Goal: Contribute content: Add original content to the website for others to see

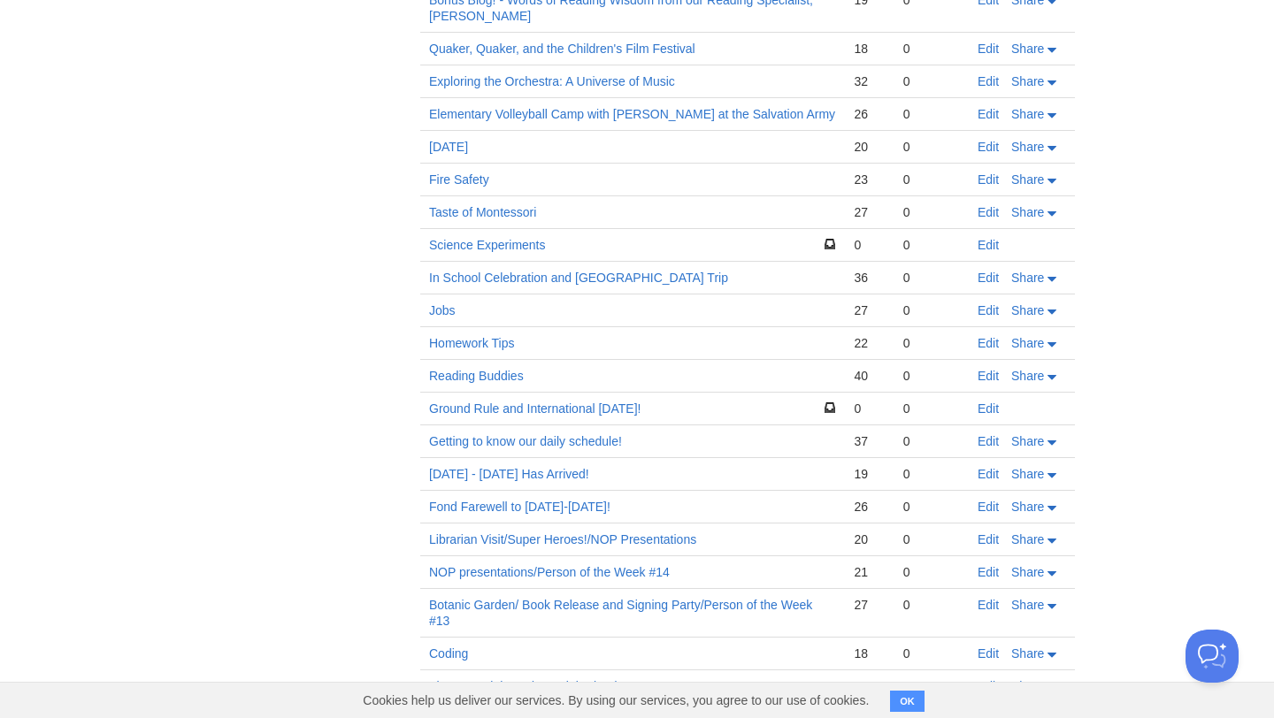
scroll to position [3744, 0]
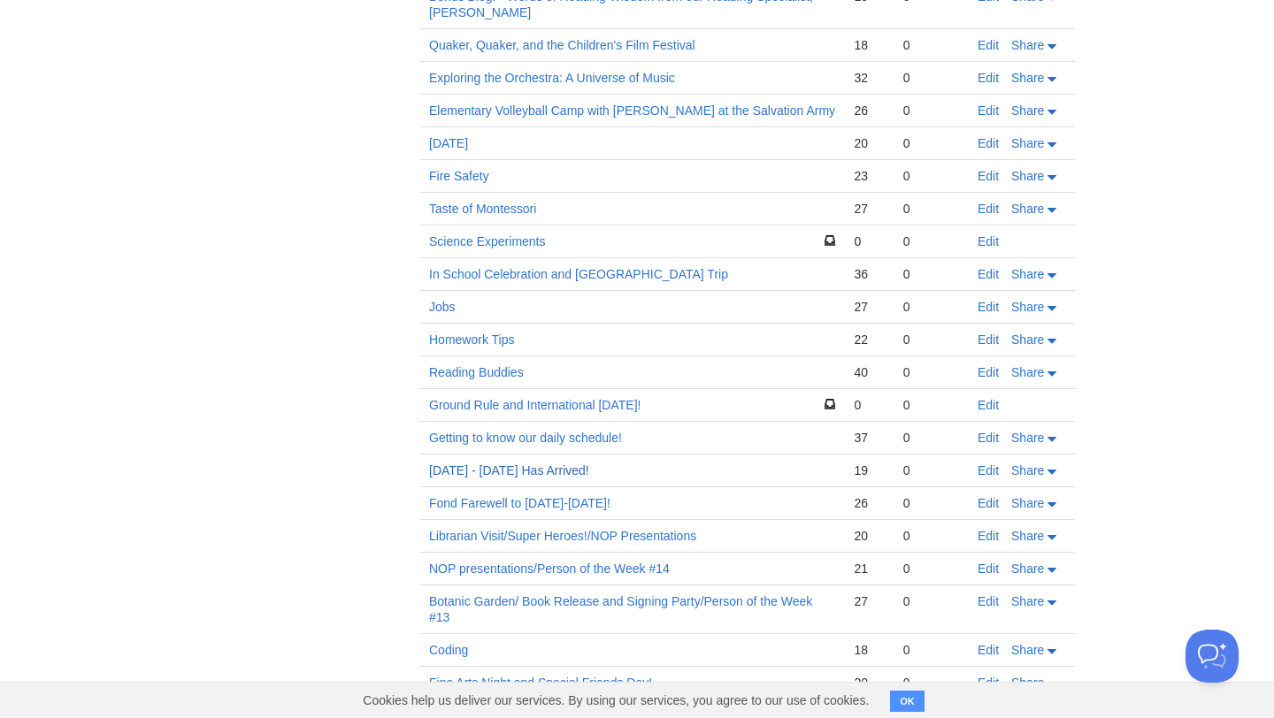
click at [520, 464] on link "2022 - 2023 Has Arrived!" at bounding box center [509, 471] width 160 height 14
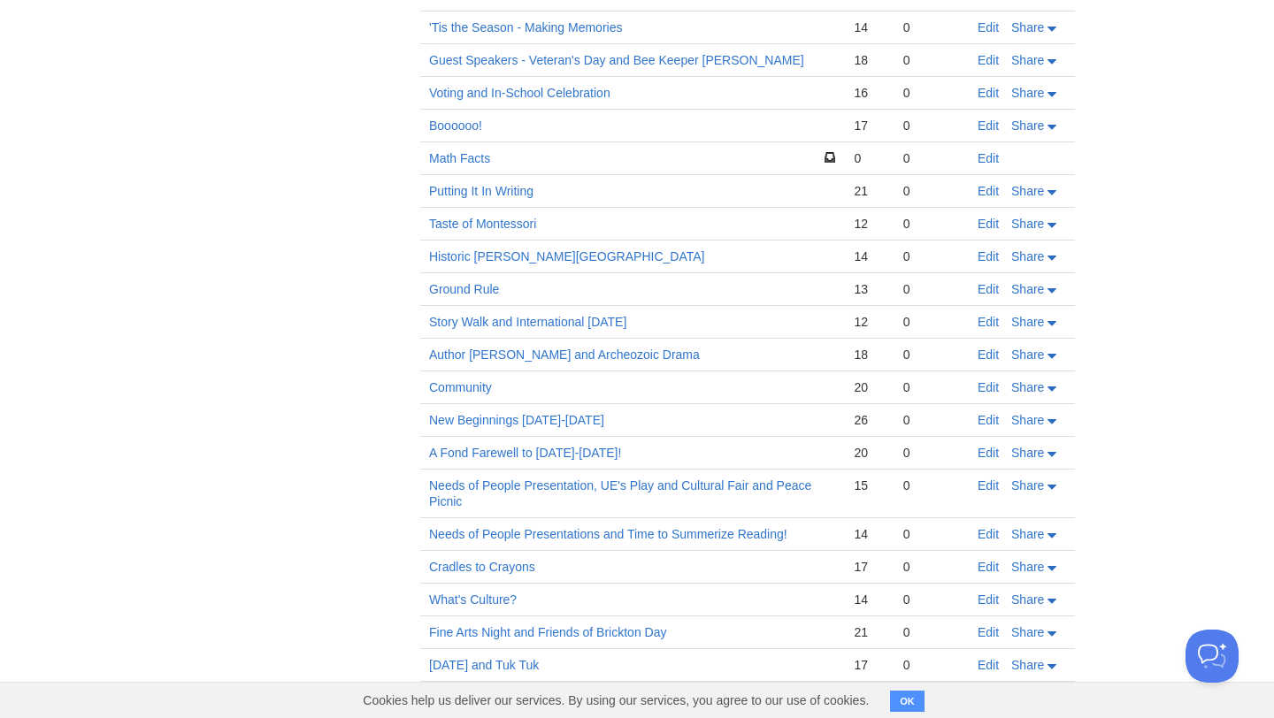
scroll to position [0, 0]
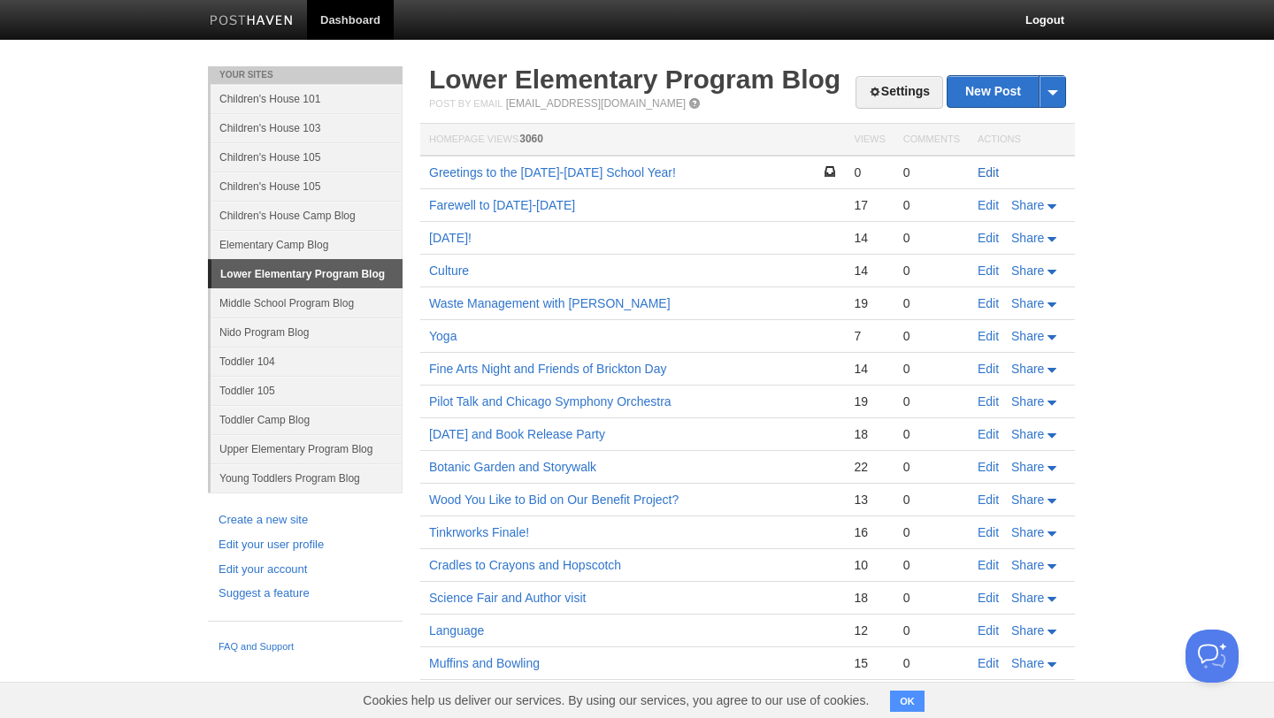
click at [985, 172] on link "Edit" at bounding box center [988, 172] width 21 height 14
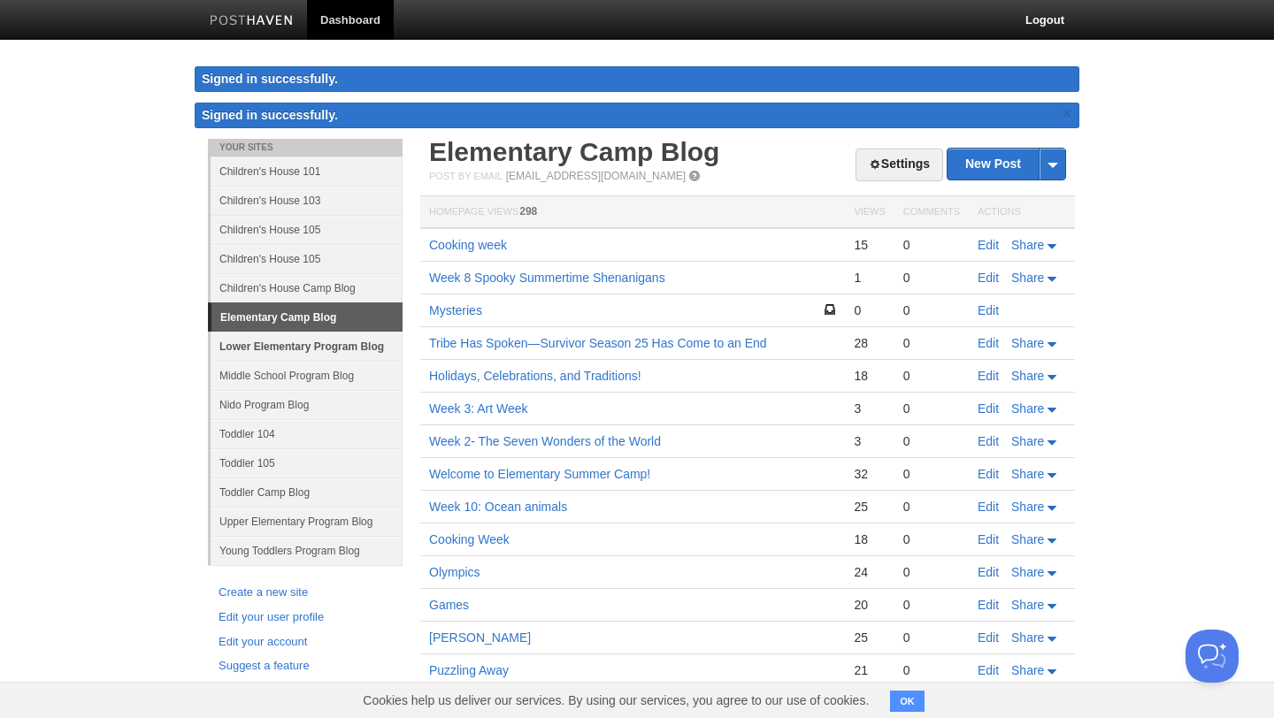
click at [319, 343] on link "Lower Elementary Program Blog" at bounding box center [307, 346] width 192 height 29
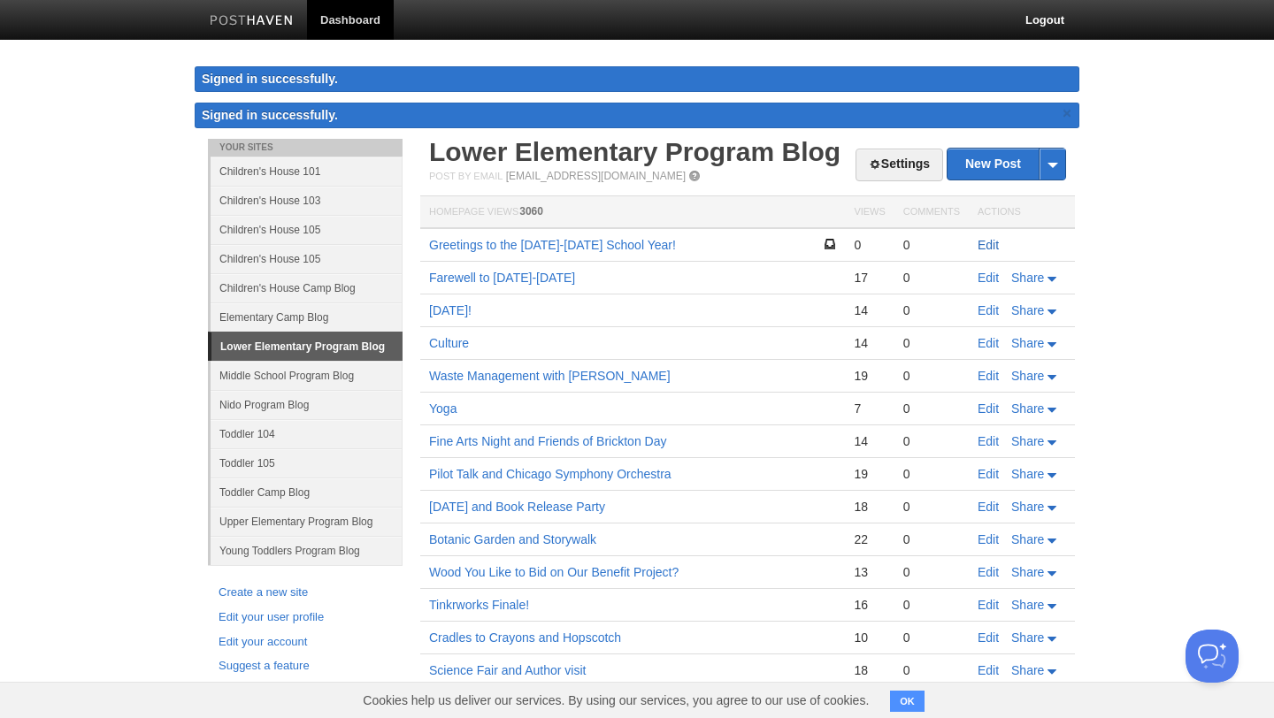
click at [990, 242] on link "Edit" at bounding box center [988, 245] width 21 height 14
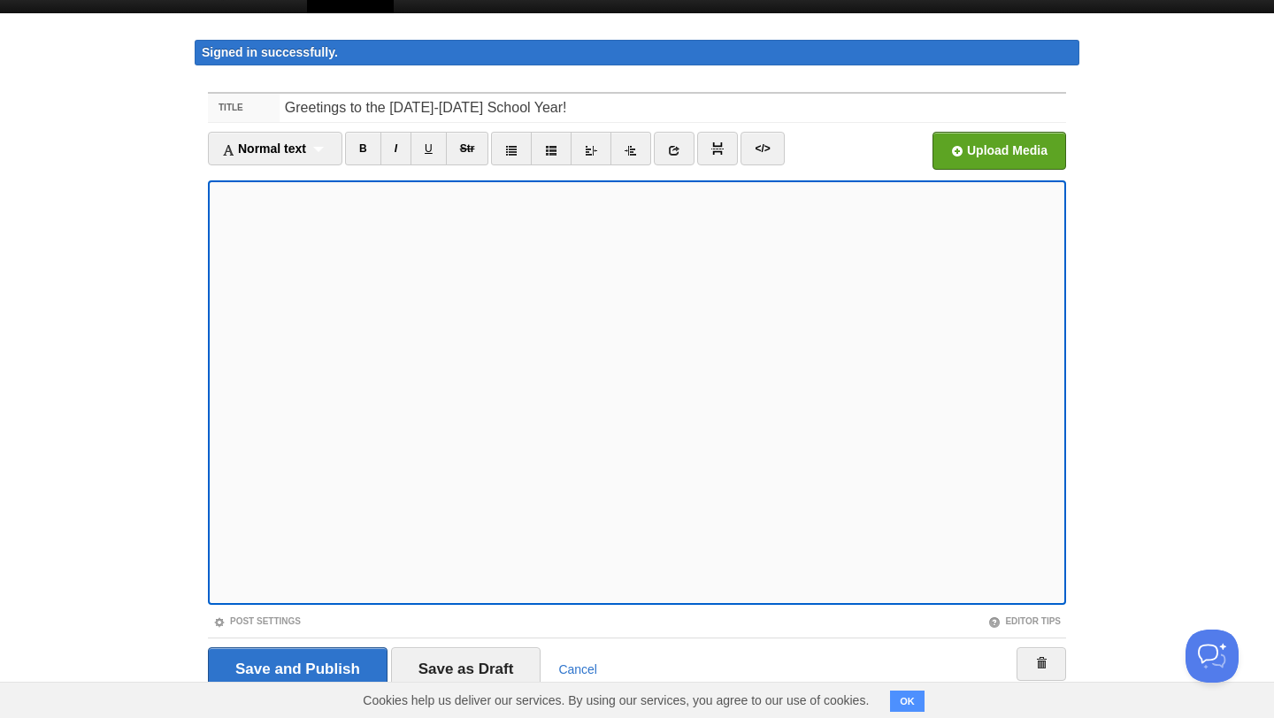
scroll to position [22, 0]
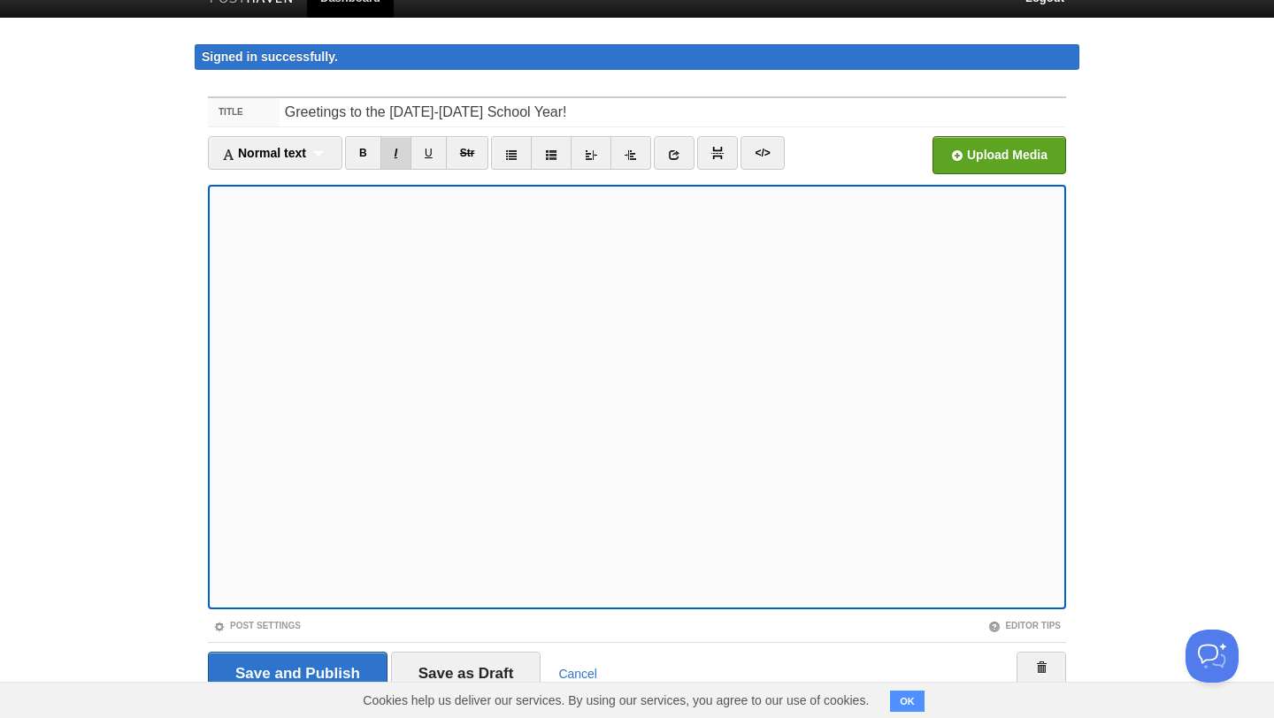
click at [396, 151] on link "I" at bounding box center [395, 153] width 31 height 34
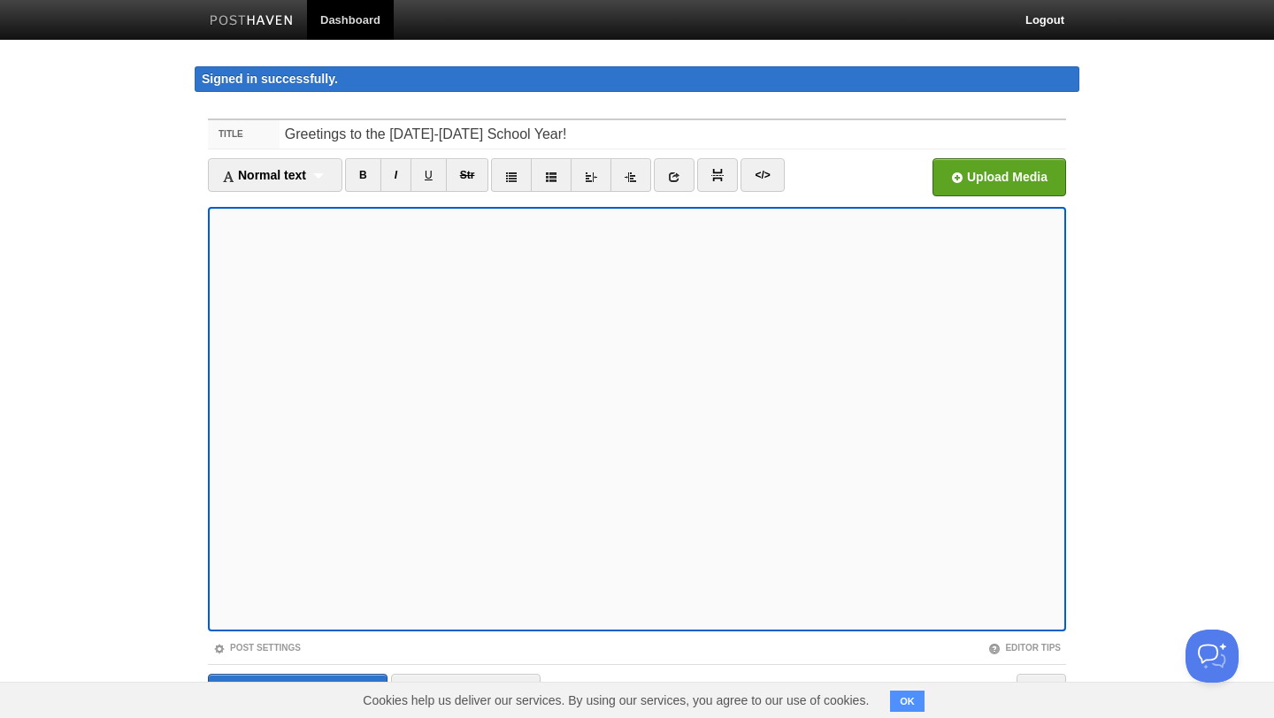
scroll to position [65, 0]
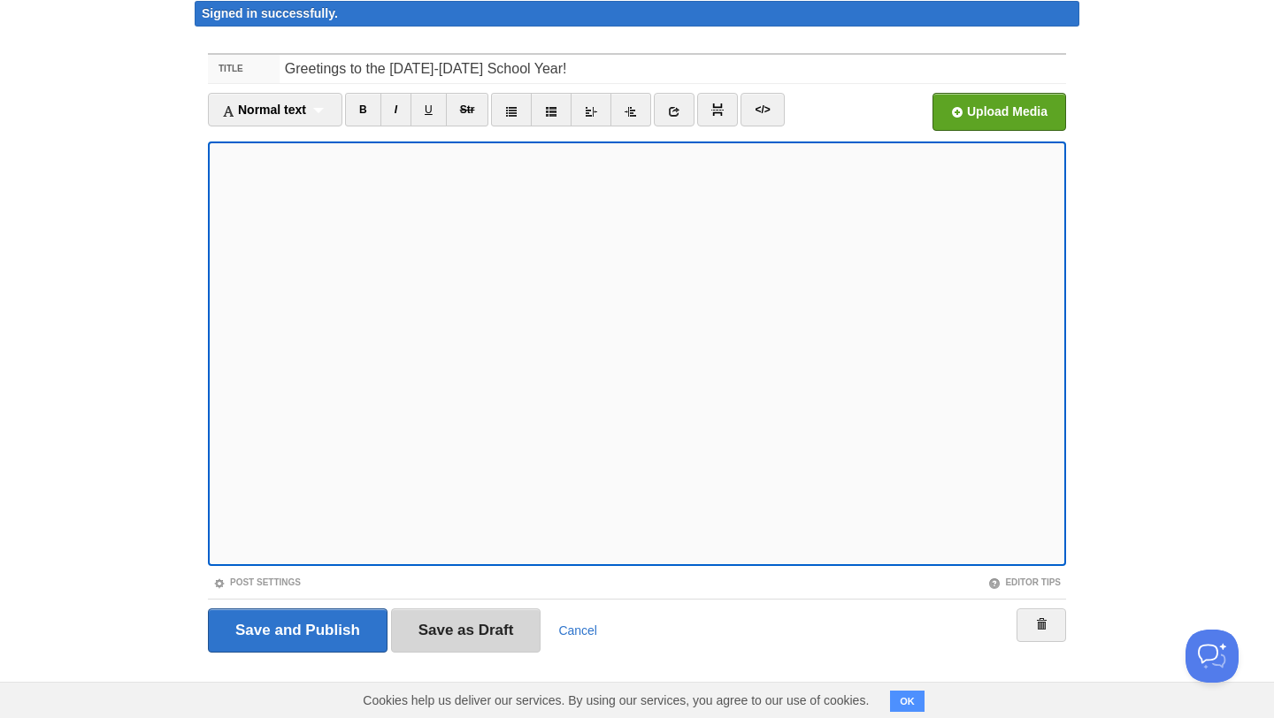
click at [470, 628] on input "Save as Draft" at bounding box center [466, 631] width 150 height 44
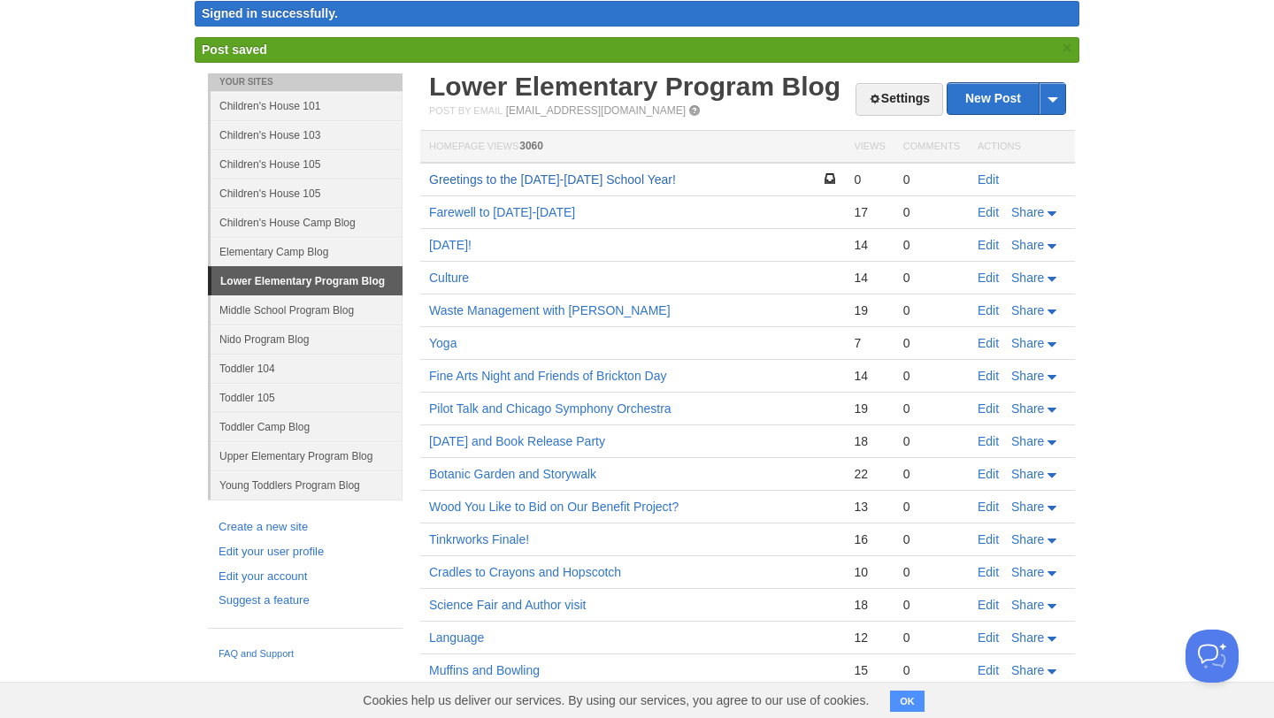
click at [568, 179] on link "Greetings to the [DATE]-[DATE] School Year!" at bounding box center [552, 180] width 247 height 14
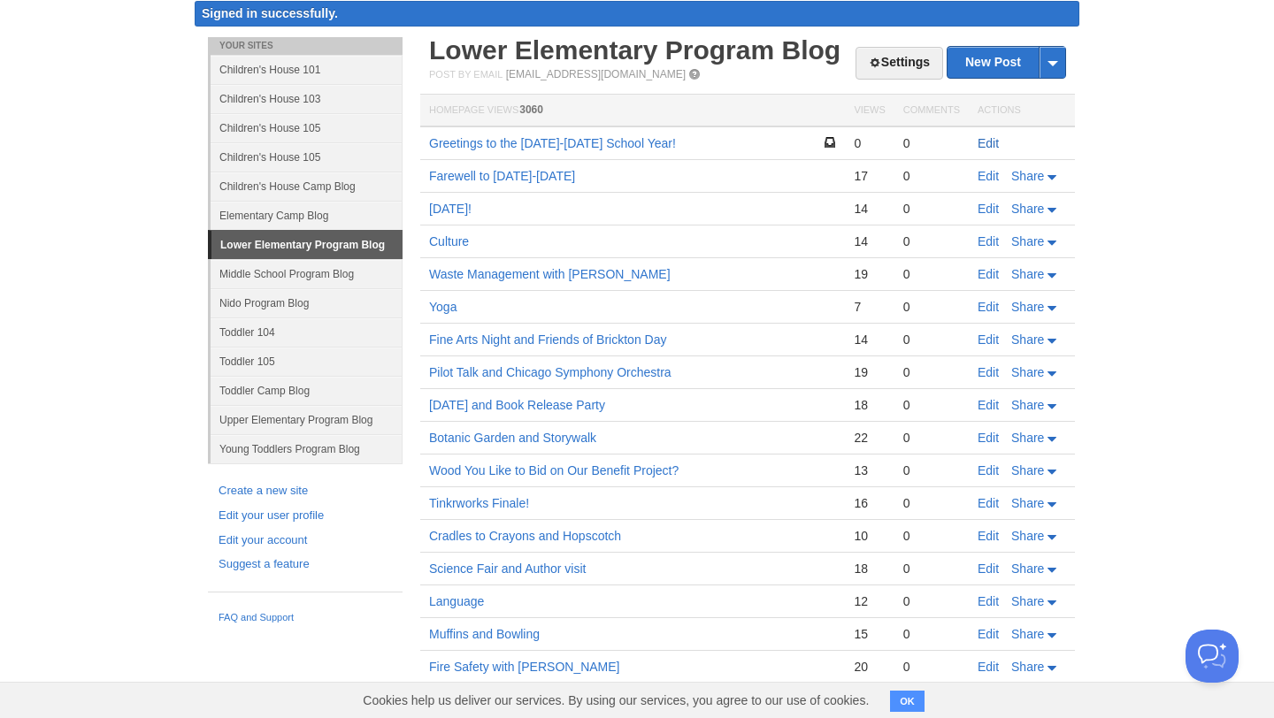
click at [990, 142] on link "Edit" at bounding box center [988, 143] width 21 height 14
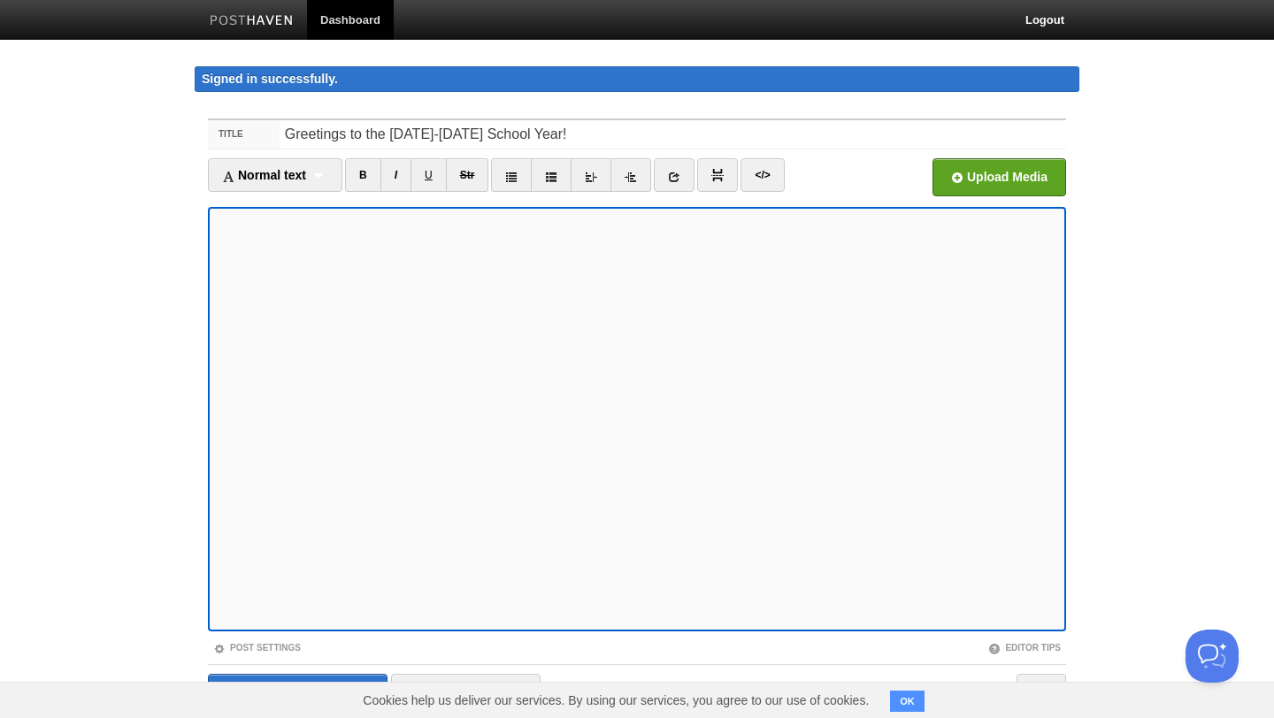
scroll to position [65, 0]
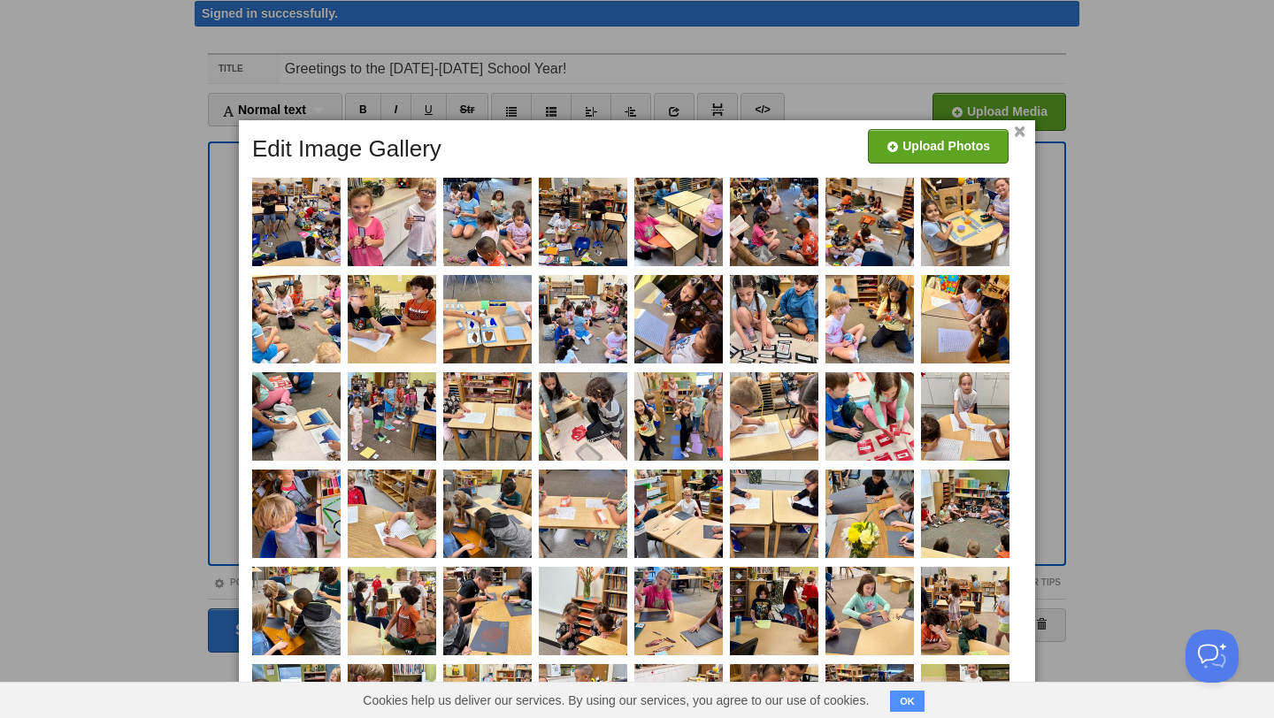
click at [1021, 134] on link "×" at bounding box center [1020, 132] width 12 height 10
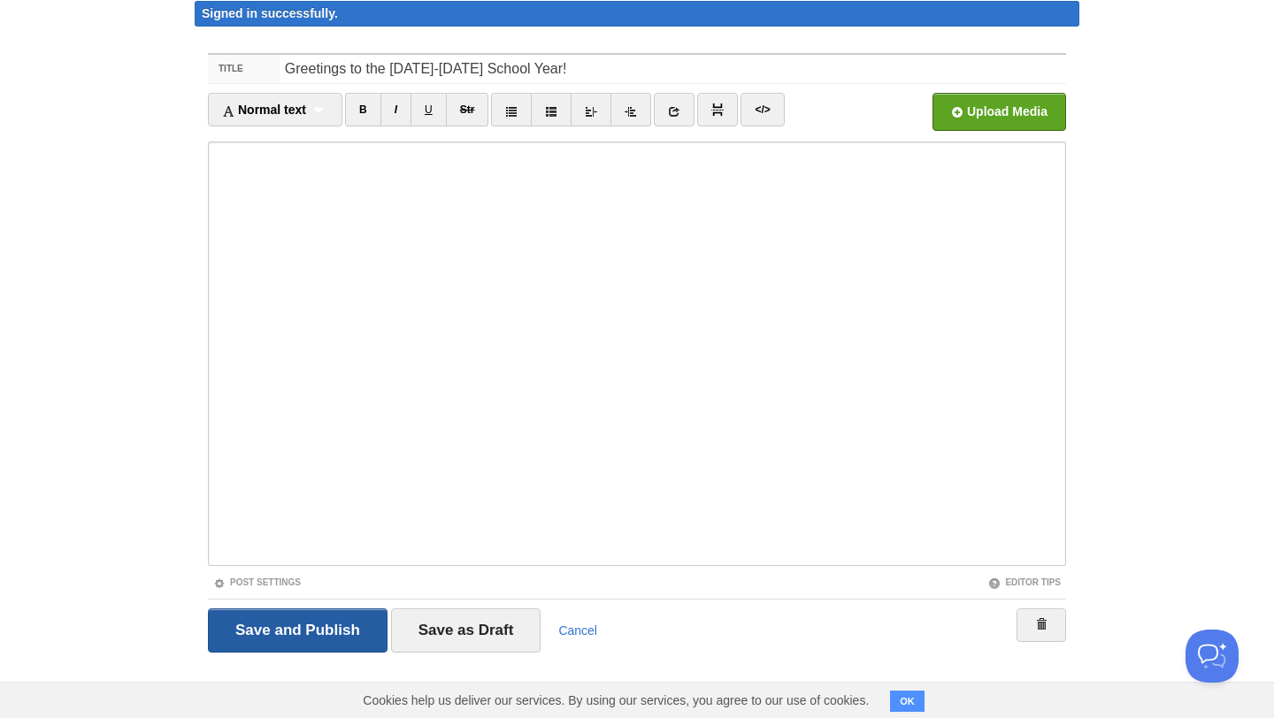
click at [292, 634] on input "Save and Publish" at bounding box center [298, 631] width 180 height 44
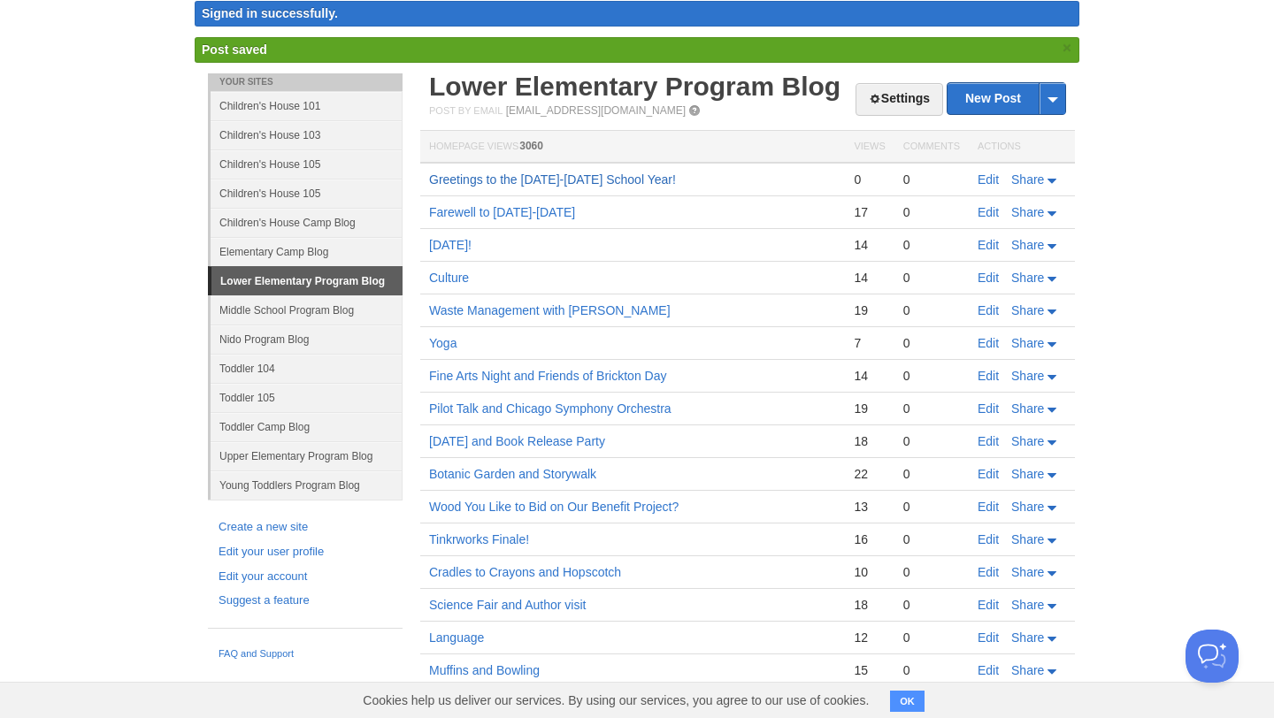
click at [595, 181] on link "Greetings to the [DATE]-[DATE] School Year!" at bounding box center [552, 180] width 247 height 14
